Goal: Task Accomplishment & Management: Use online tool/utility

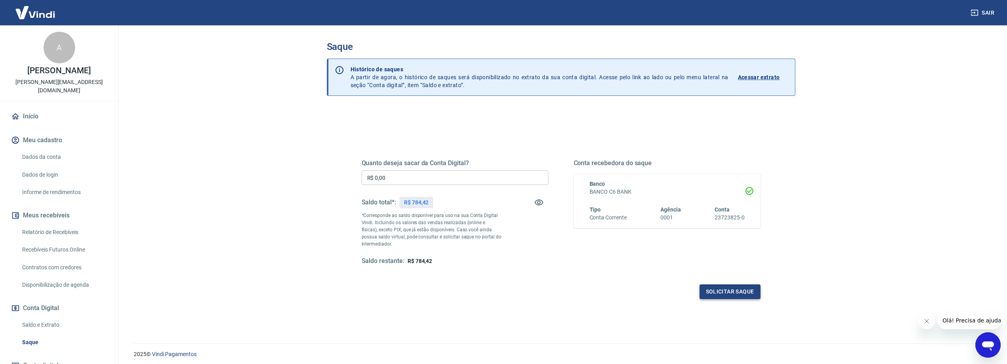
click at [721, 292] on button "Solicitar saque" at bounding box center [729, 291] width 61 height 15
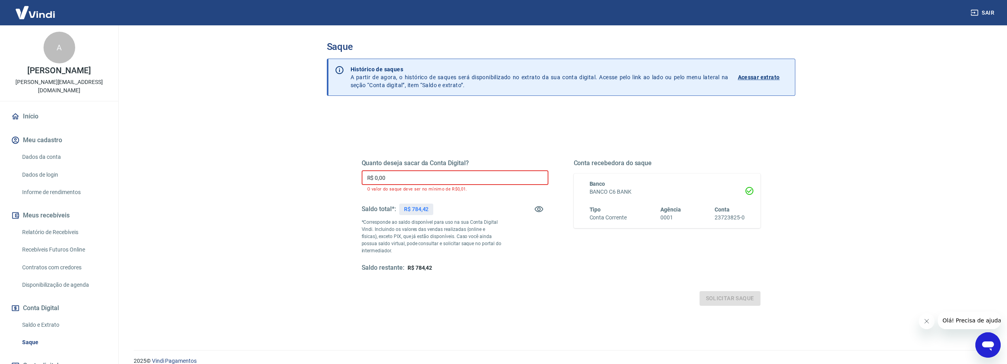
click at [426, 178] on input "R$ 0,00" at bounding box center [455, 177] width 187 height 15
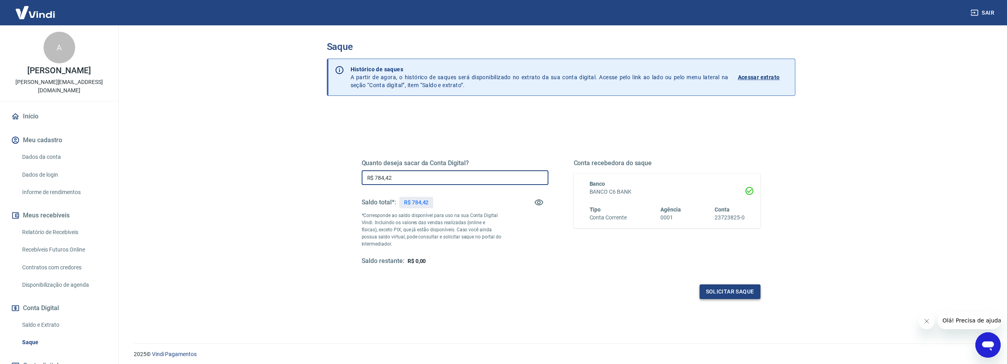
type input "R$ 784,42"
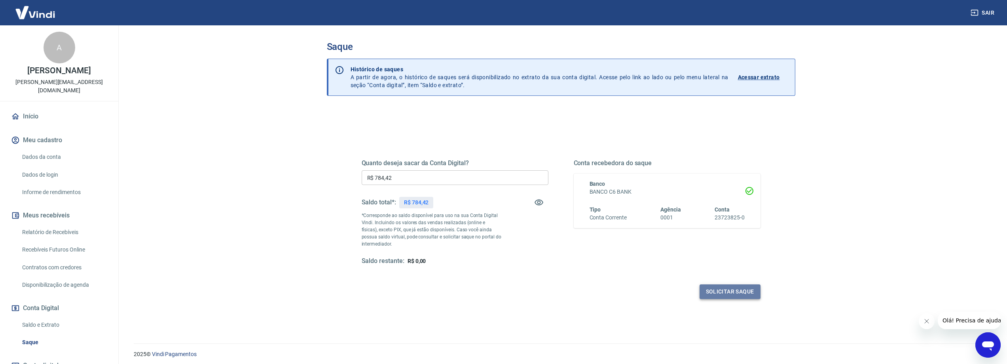
click at [743, 296] on button "Solicitar saque" at bounding box center [729, 291] width 61 height 15
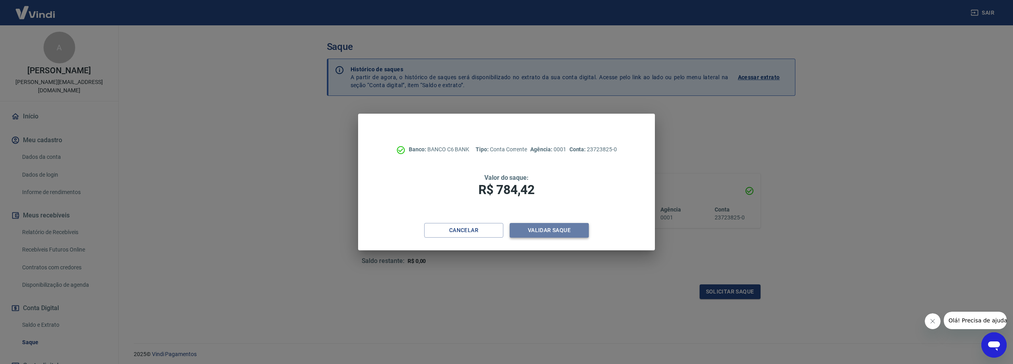
click at [542, 231] on button "Validar saque" at bounding box center [548, 230] width 79 height 15
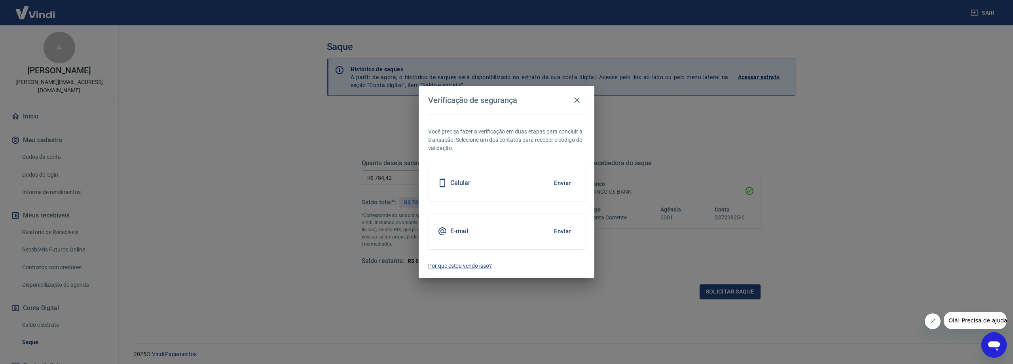
click at [553, 233] on button "Enviar" at bounding box center [562, 231] width 26 height 17
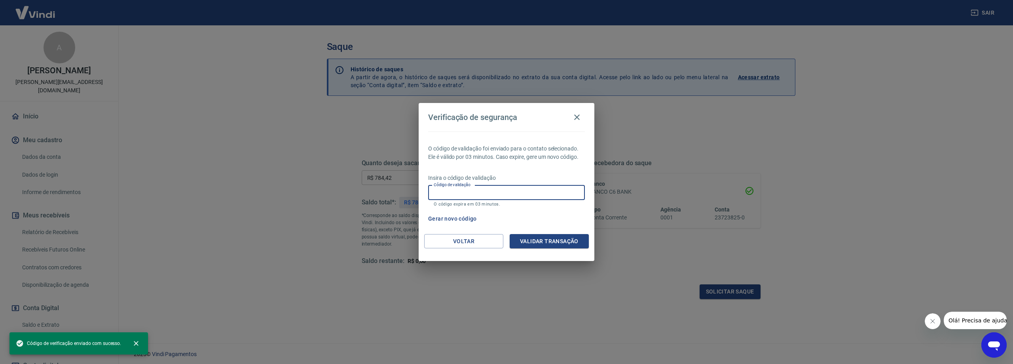
click at [472, 191] on input "Código de validação" at bounding box center [506, 192] width 157 height 15
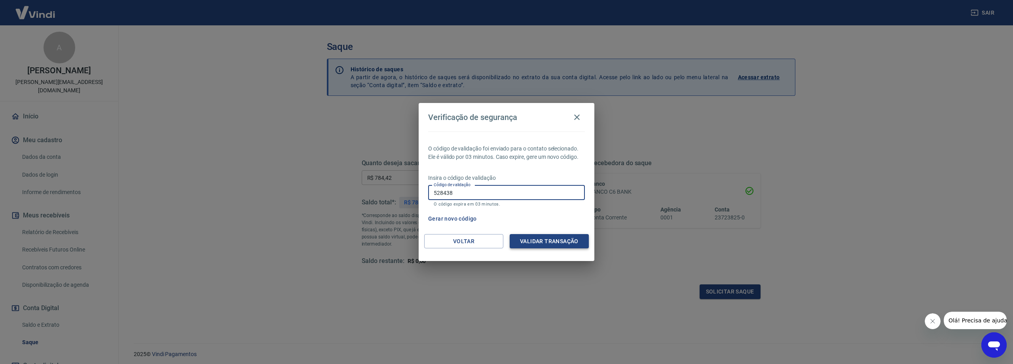
type input "528438"
click at [531, 236] on button "Validar transação" at bounding box center [548, 241] width 79 height 15
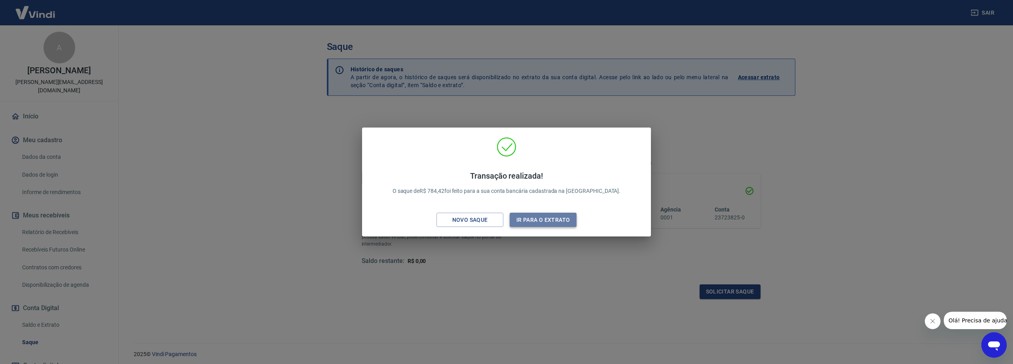
click at [547, 221] on button "Ir para o extrato" at bounding box center [542, 219] width 67 height 15
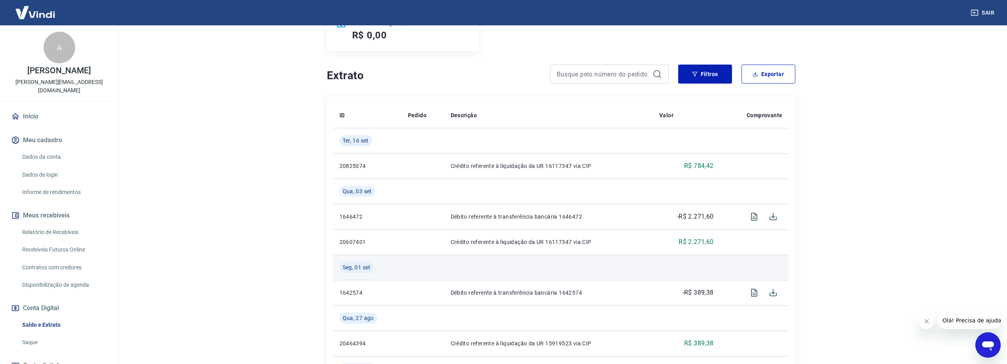
scroll to position [198, 0]
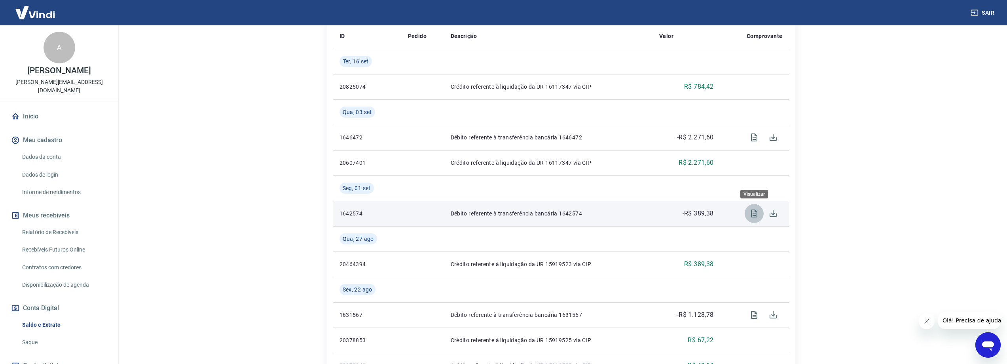
click at [757, 213] on icon "Visualizar" at bounding box center [754, 213] width 6 height 8
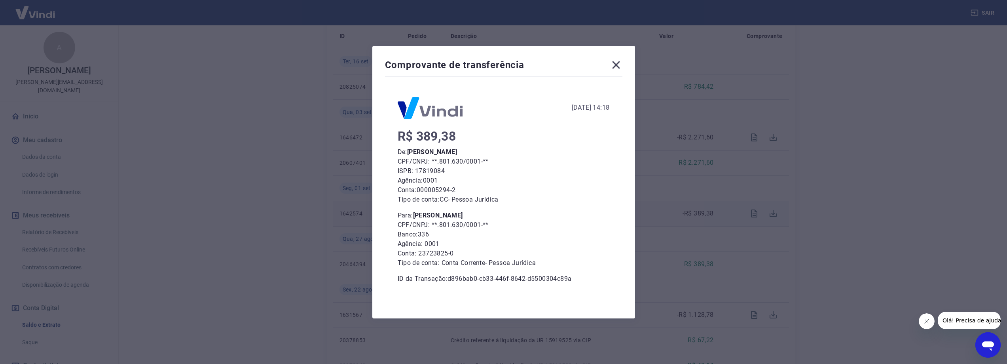
scroll to position [277, 0]
click at [615, 63] on icon at bounding box center [616, 65] width 13 height 13
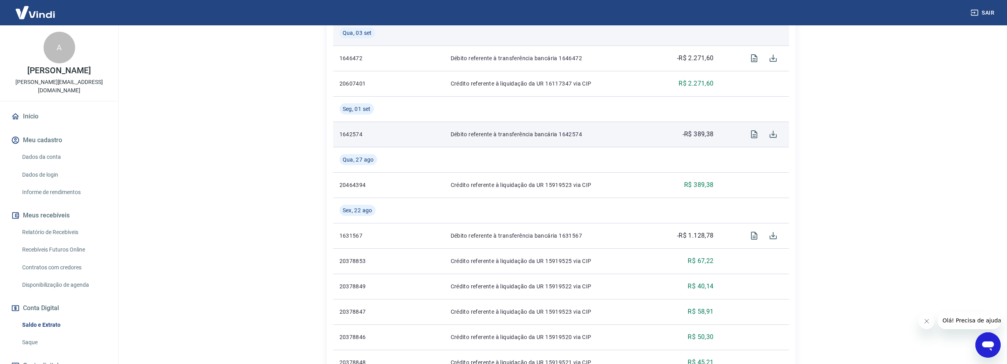
scroll to position [237, 0]
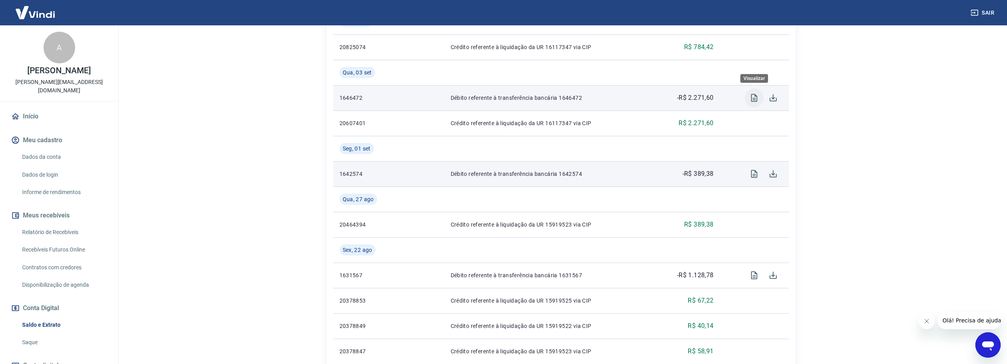
click at [751, 101] on icon "Visualizar" at bounding box center [754, 98] width 6 height 8
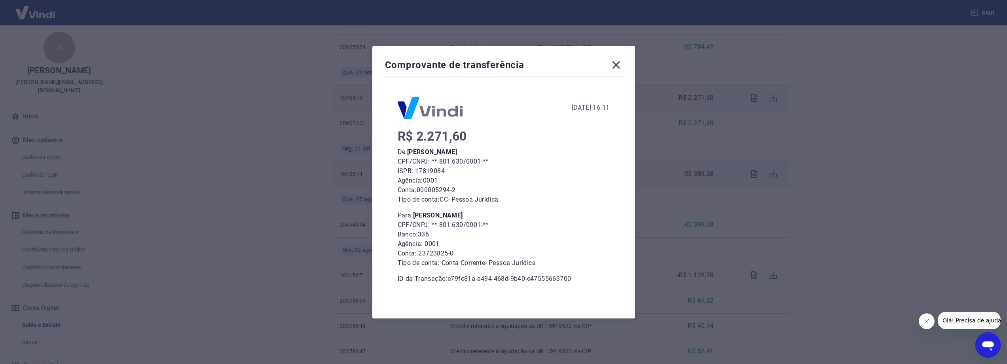
click at [619, 66] on icon at bounding box center [616, 65] width 13 height 13
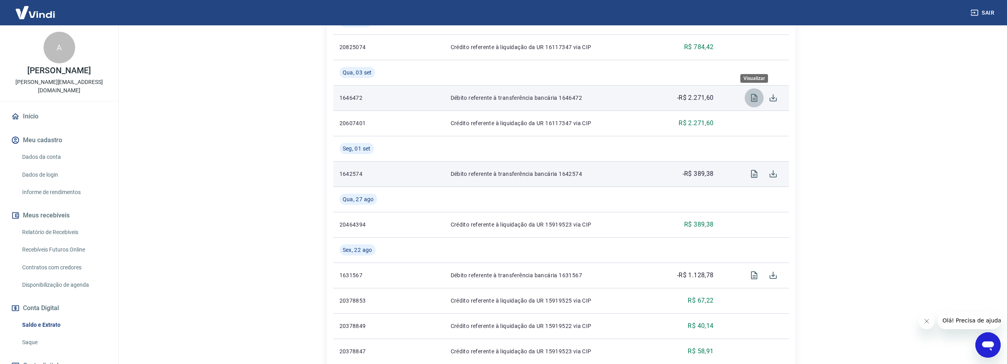
click at [751, 95] on icon "Visualizar" at bounding box center [754, 98] width 6 height 8
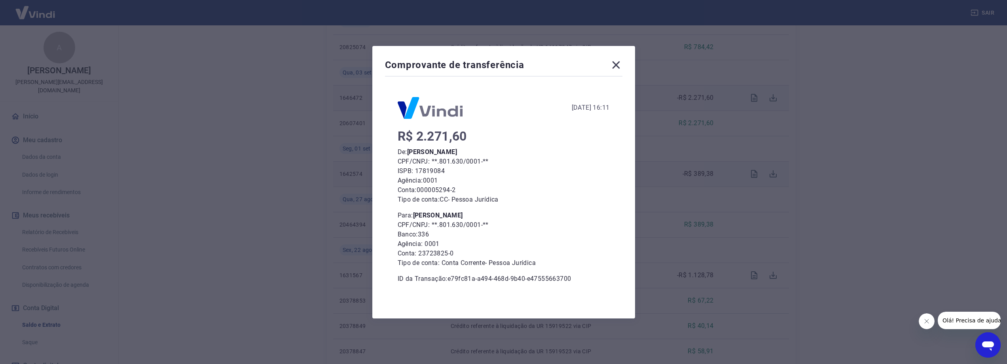
click at [618, 65] on icon at bounding box center [616, 65] width 8 height 8
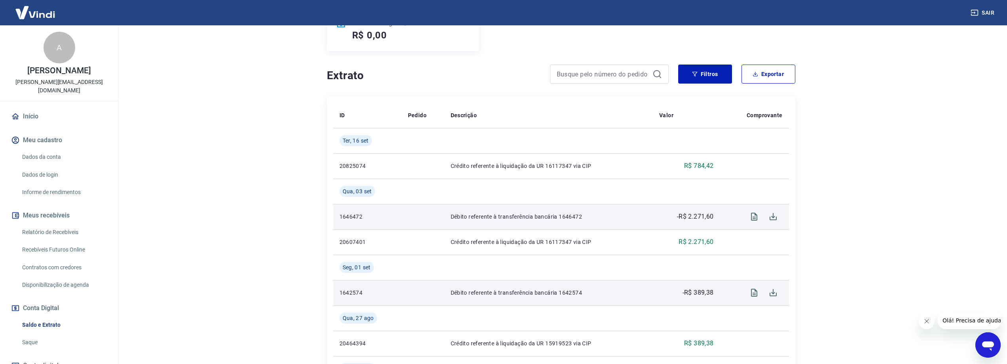
scroll to position [40, 0]
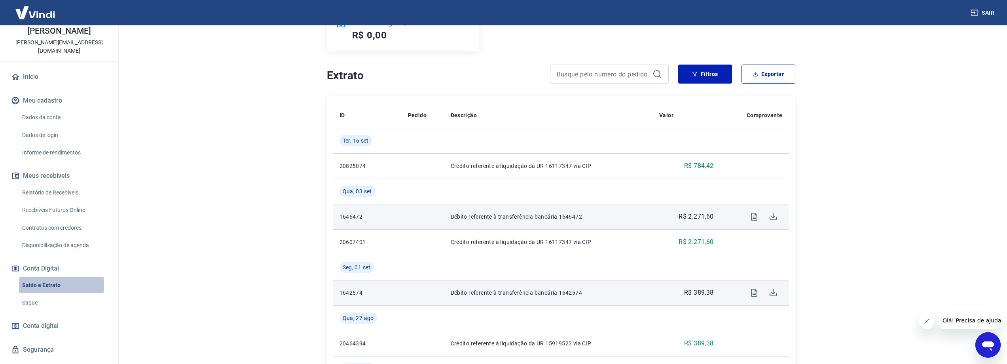
click at [42, 277] on link "Saldo e Extrato" at bounding box center [64, 285] width 90 height 16
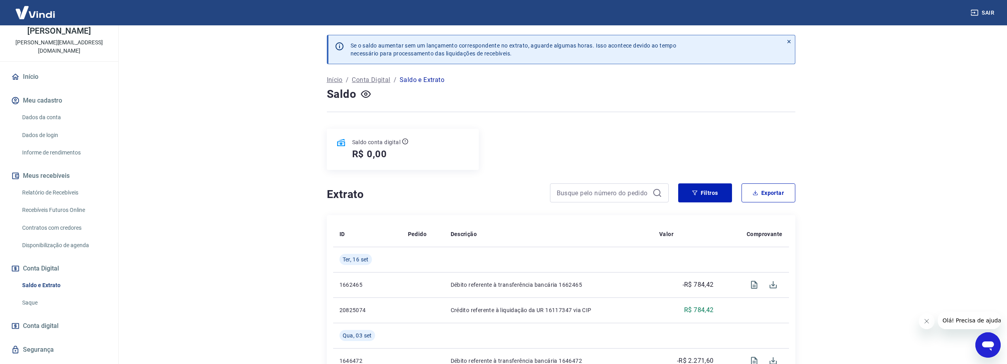
click at [174, 110] on main "Se o saldo aumentar sem um lançamento correspondente no extrato, aguarde alguma…" at bounding box center [561, 194] width 892 height 338
